Goal: Information Seeking & Learning: Learn about a topic

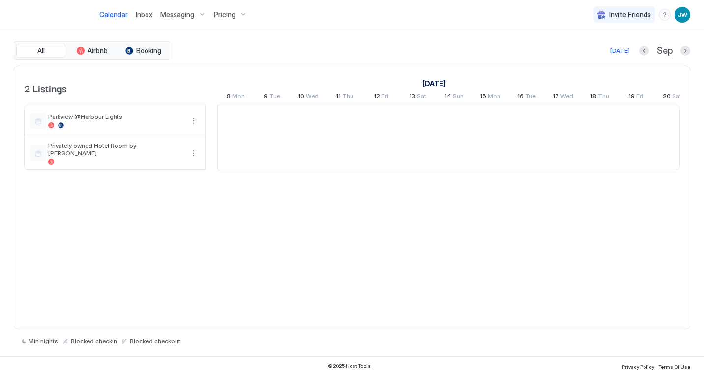
scroll to position [0, 546]
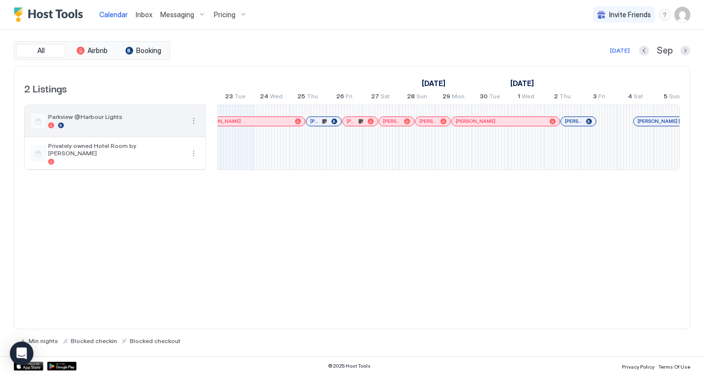
click at [197, 122] on button "More options" at bounding box center [194, 121] width 12 height 12
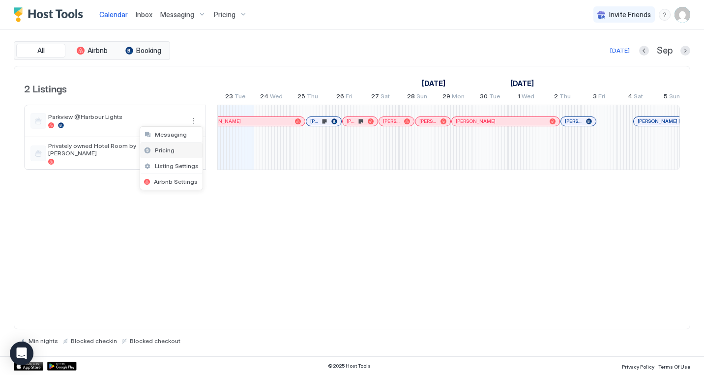
click at [176, 148] on div "Pricing" at bounding box center [171, 151] width 62 height 16
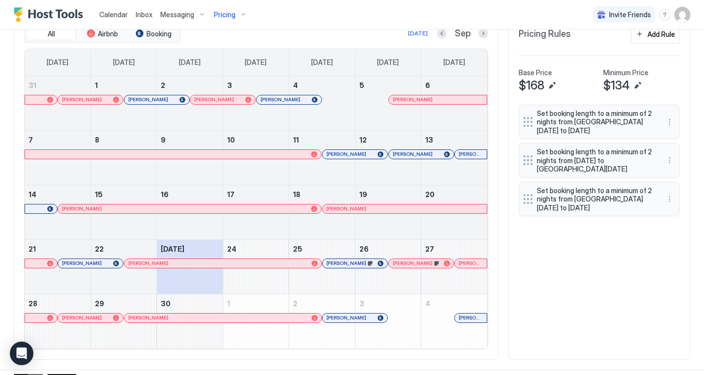
scroll to position [327, 0]
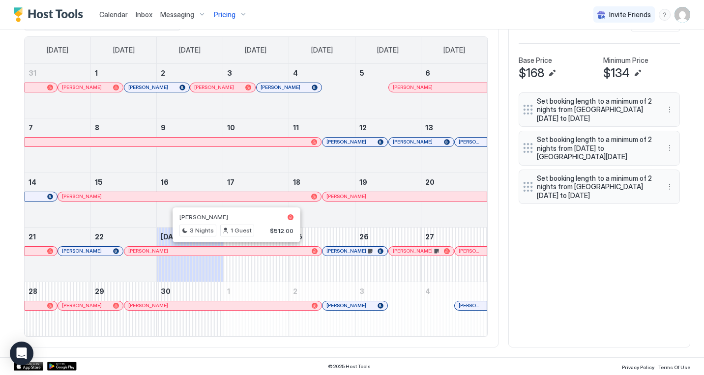
click at [530, 322] on div "All Airbnb Booking [DATE] Sep [DATE] [DATE] [DATE] [DATE] [DATE] [DATE] [DATE] …" at bounding box center [352, 175] width 677 height 346
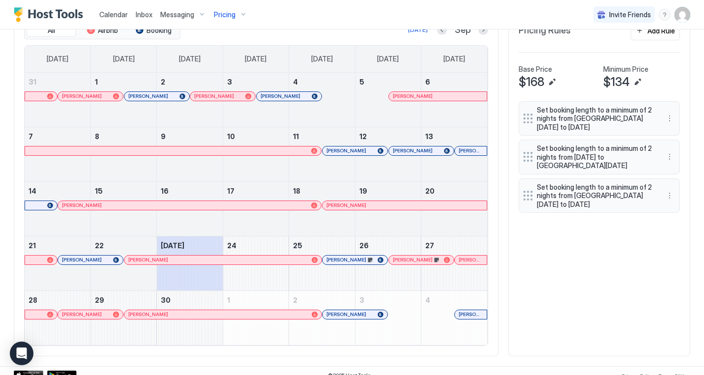
scroll to position [327, 0]
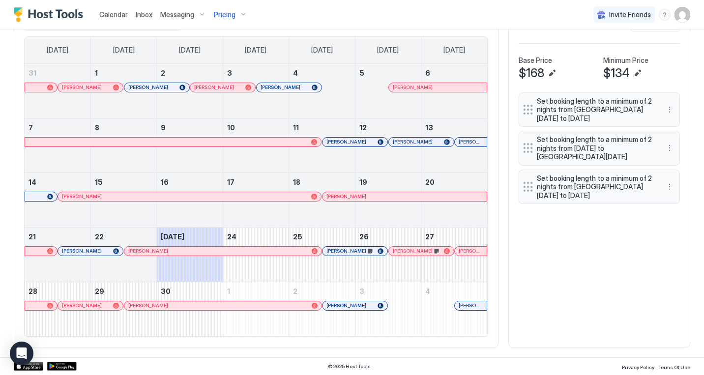
click at [583, 289] on div "All Airbnb Booking [DATE] Sep [DATE] [DATE] [DATE] [DATE] [DATE] [DATE] [DATE] …" at bounding box center [352, 175] width 677 height 346
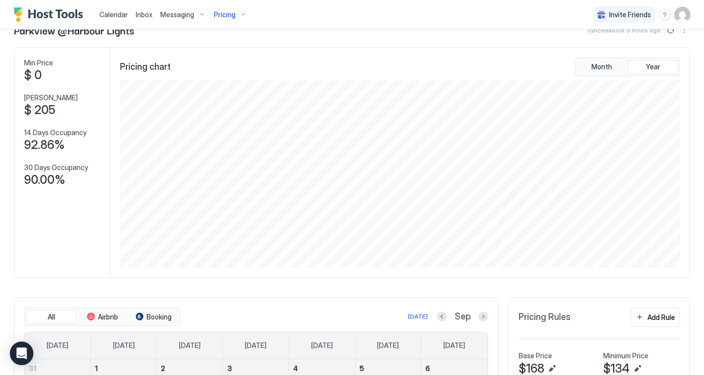
scroll to position [31, 0]
click at [275, 36] on div "Parkview @Harbour Lights Synced about 9 hours ago" at bounding box center [352, 29] width 677 height 15
